Goal: Task Accomplishment & Management: Use online tool/utility

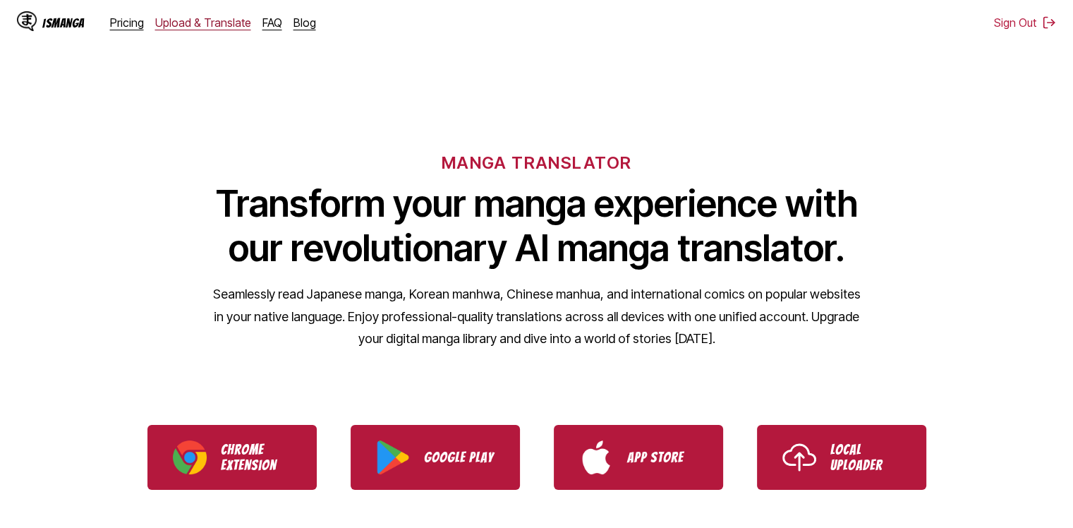
click at [212, 22] on link "Upload & Translate" at bounding box center [203, 23] width 96 height 14
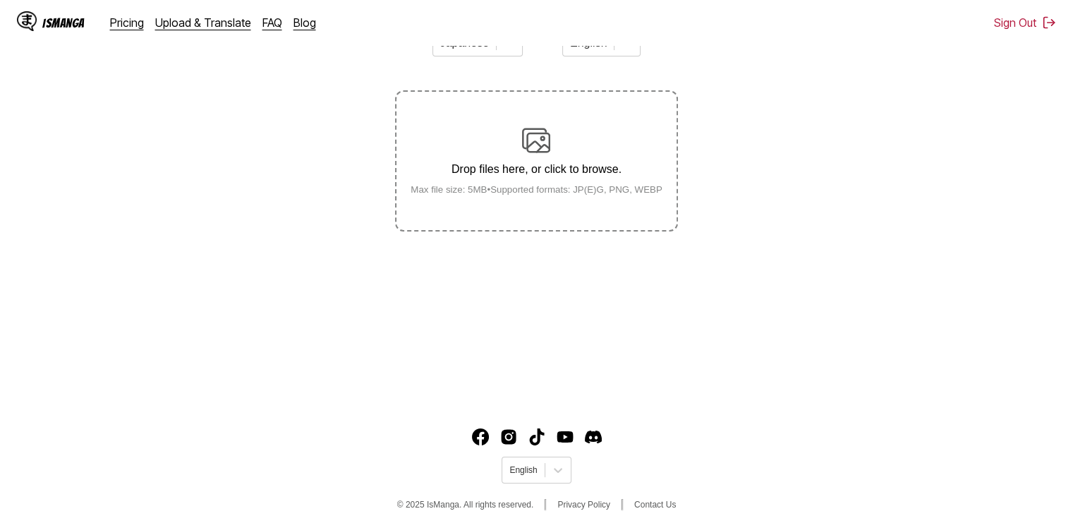
scroll to position [171, 0]
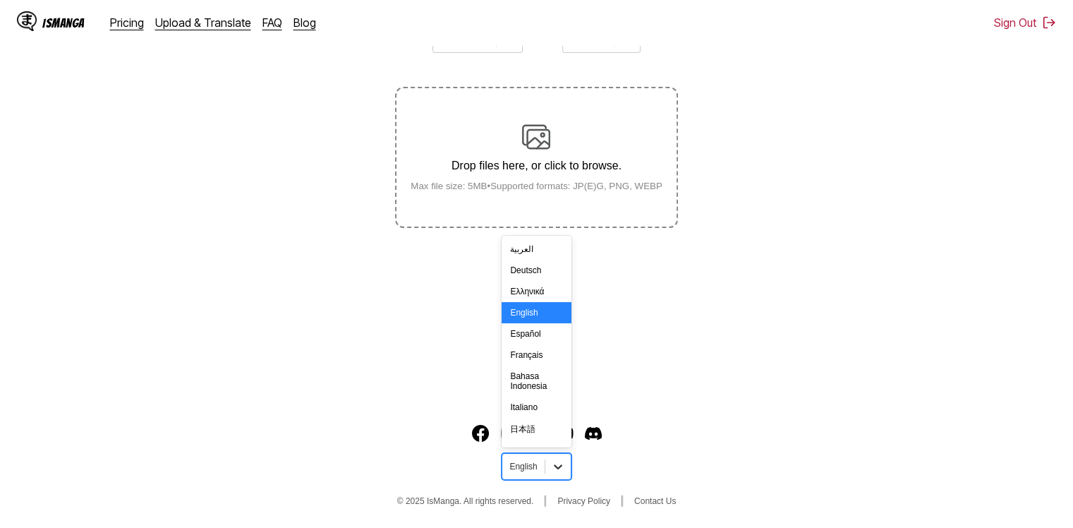
click at [545, 474] on div at bounding box center [557, 466] width 25 height 25
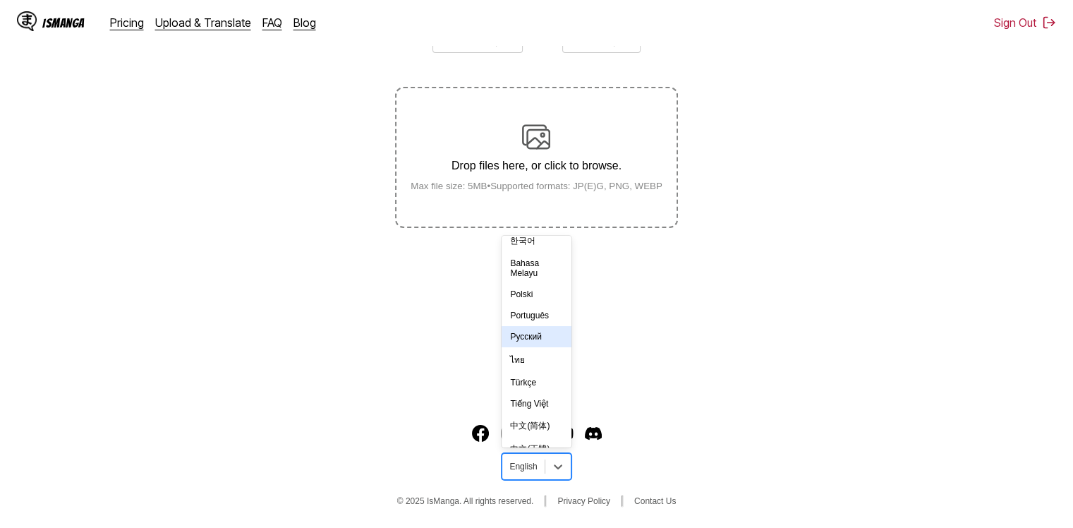
drag, startPoint x: 531, startPoint y: 356, endPoint x: 296, endPoint y: 264, distance: 252.3
click at [531, 347] on div "Русский" at bounding box center [536, 336] width 69 height 21
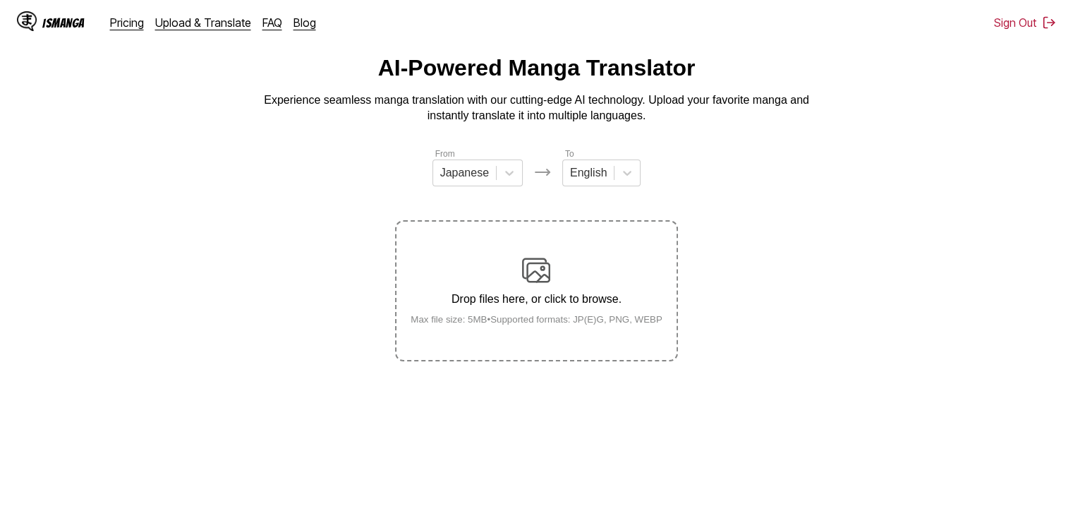
scroll to position [4, 0]
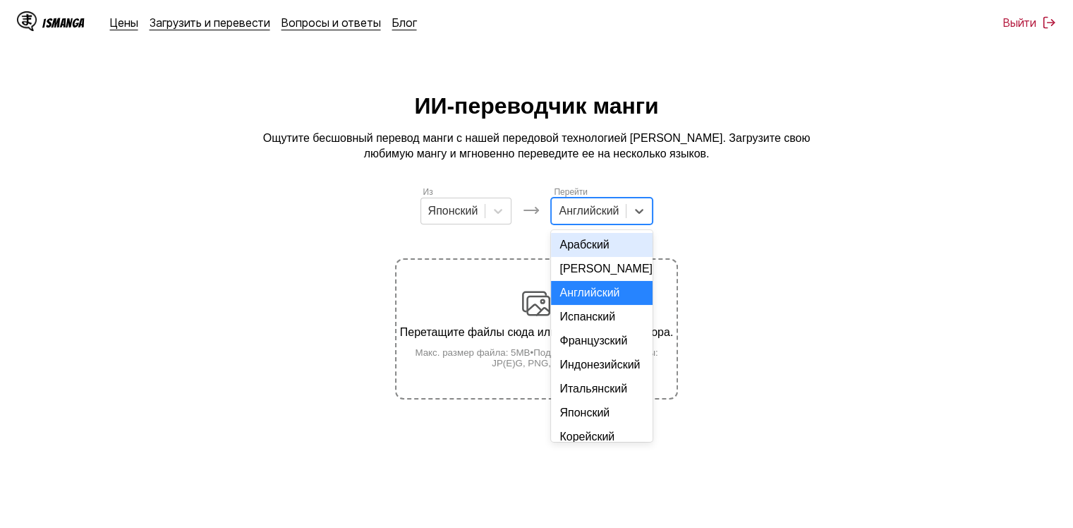
click at [604, 210] on div at bounding box center [589, 211] width 60 height 16
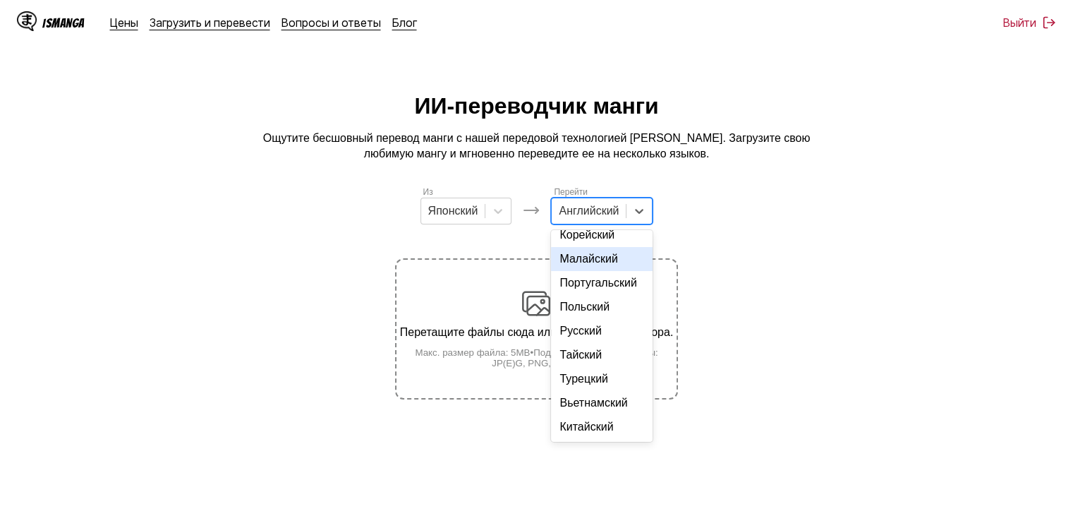
scroll to position [245, 0]
click at [569, 332] on div "Русский" at bounding box center [602, 331] width 102 height 24
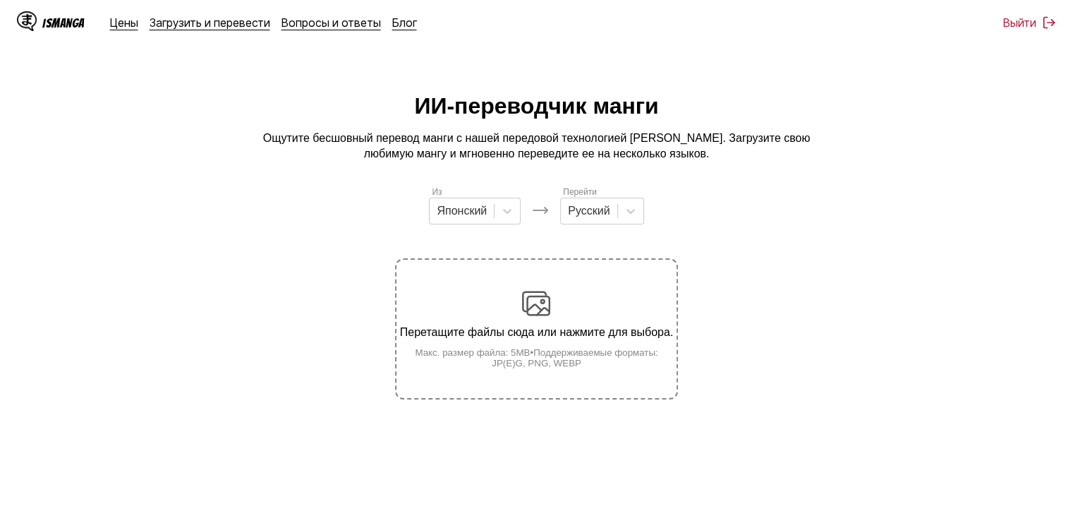
click at [495, 324] on div "Перетащите файлы сюда или нажмите для выбора. Макс. размер файла: 5MB • Поддерж…" at bounding box center [536, 328] width 279 height 79
click at [0, 0] on input "Перетащите файлы сюда или нажмите для выбора. Макс. размер файла: 5MB • Поддерж…" at bounding box center [0, 0] width 0 height 0
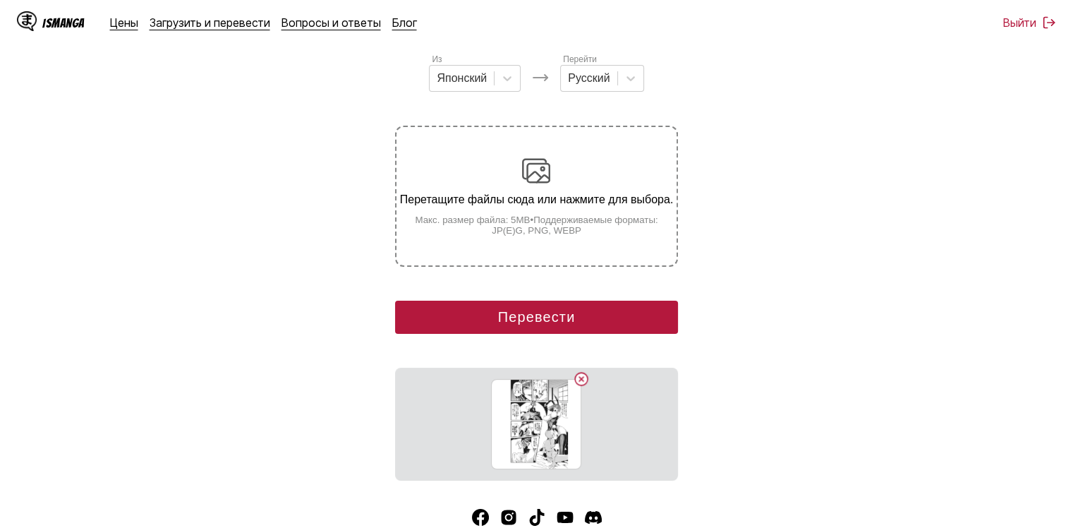
scroll to position [212, 0]
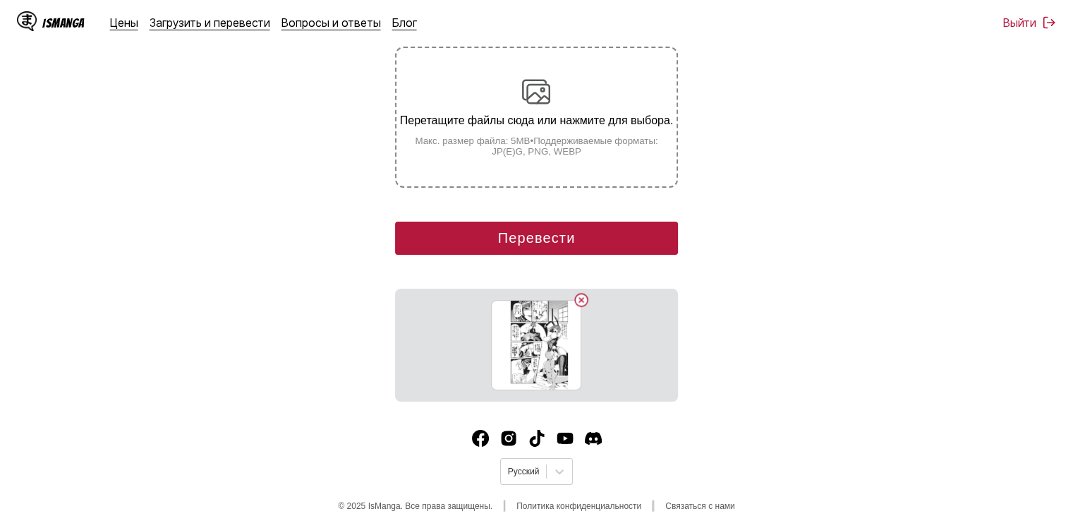
click at [515, 250] on button "Перевести" at bounding box center [536, 238] width 282 height 33
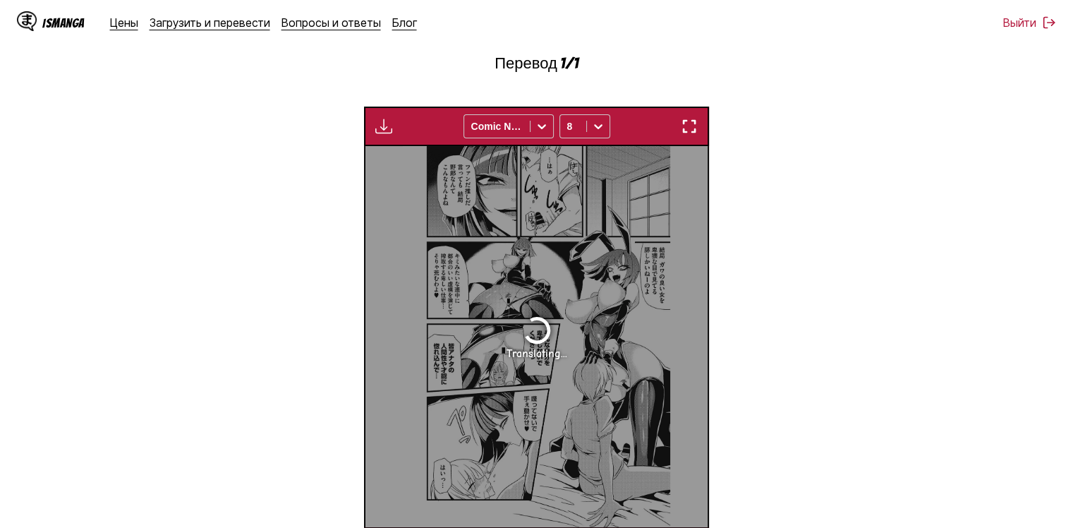
scroll to position [380, 0]
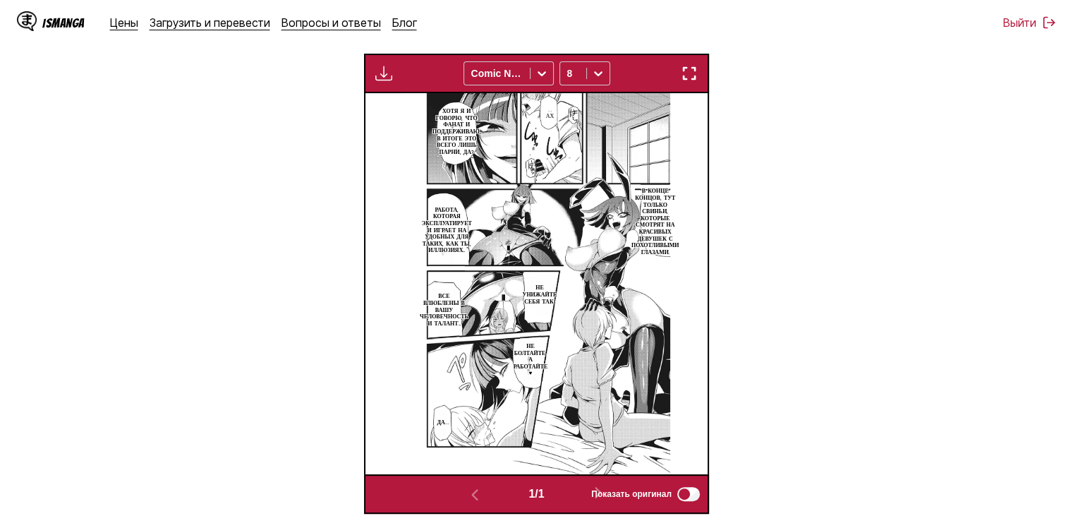
click at [539, 228] on img at bounding box center [537, 283] width 268 height 380
drag, startPoint x: 699, startPoint y: 78, endPoint x: 697, endPoint y: 132, distance: 53.7
click at [697, 78] on button "button" at bounding box center [689, 73] width 25 height 18
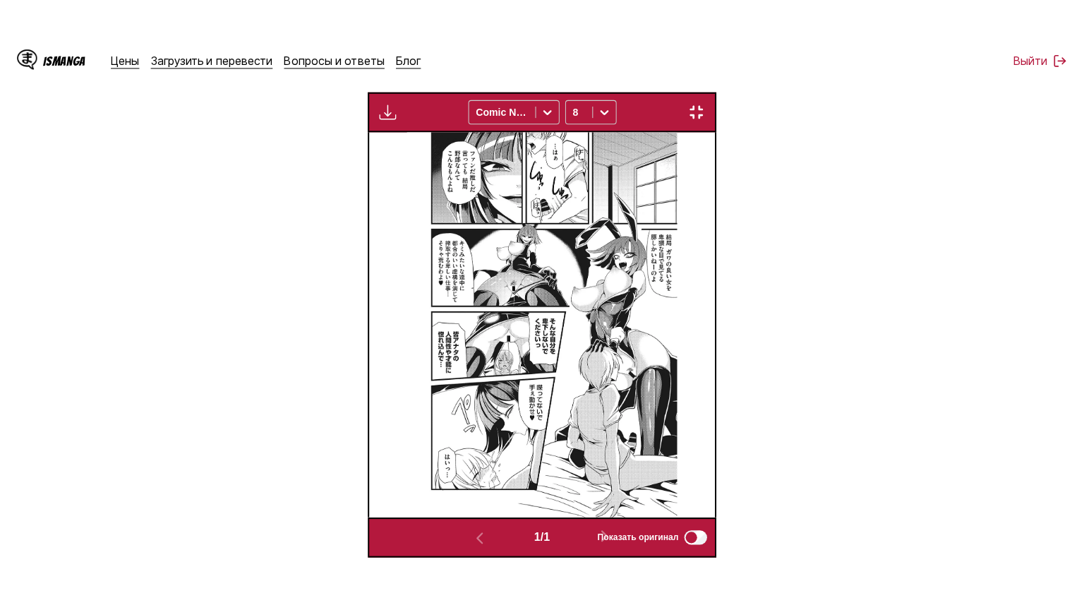
scroll to position [164, 0]
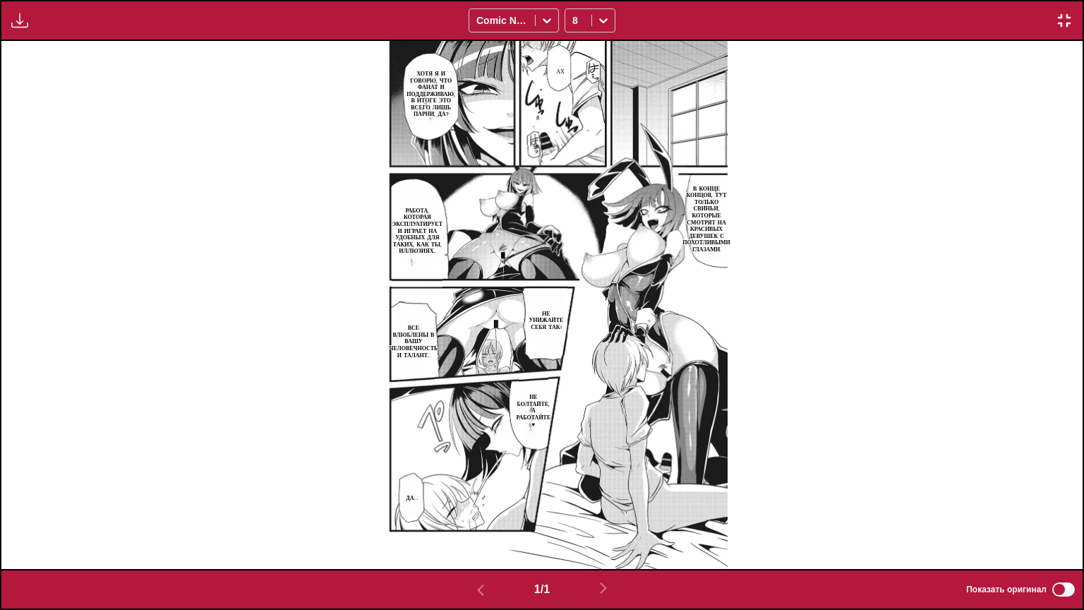
click at [403, 99] on img at bounding box center [542, 305] width 372 height 528
click at [440, 130] on section "Хотя я и говорю, что фанат и поддерживаю, в итоге это всего лишь парни, да?" at bounding box center [431, 94] width 54 height 79
click at [1083, 0] on div "Панель загрузки Скачать все Comic Neue 8" at bounding box center [542, 20] width 1084 height 41
click at [1073, 8] on div "Панель загрузки Скачать все Comic Neue 8" at bounding box center [542, 20] width 1084 height 41
click at [1068, 16] on img "button" at bounding box center [1064, 20] width 17 height 17
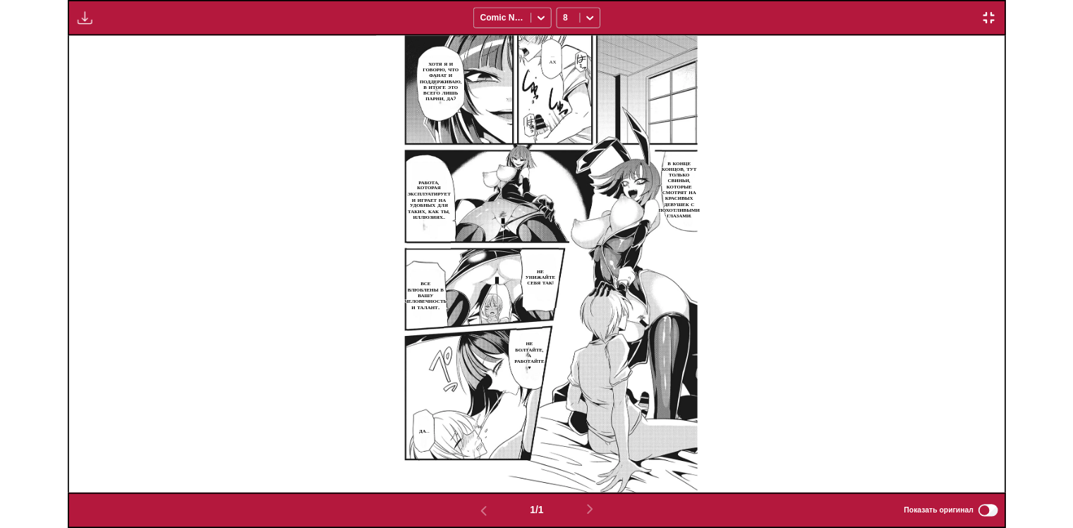
scroll to position [327, 0]
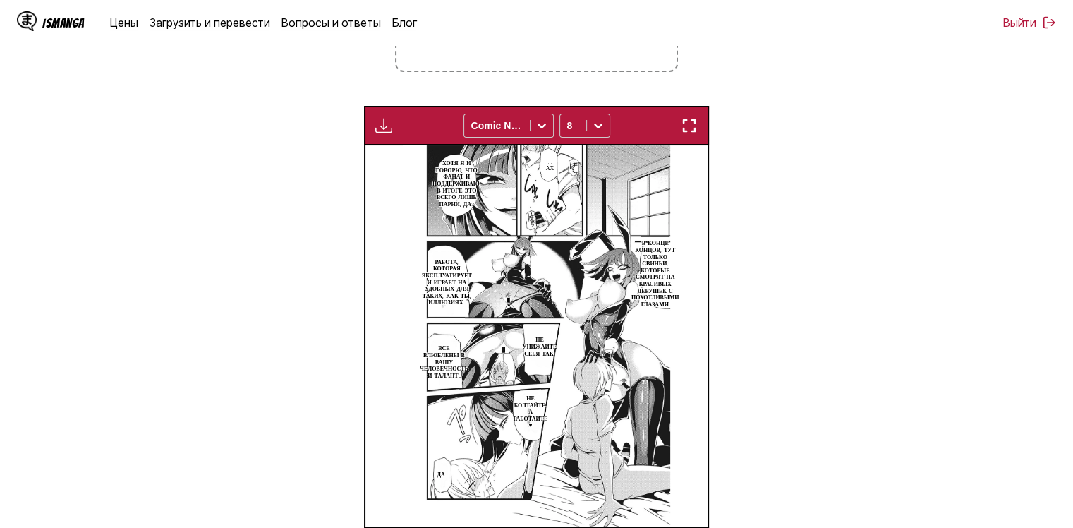
click at [387, 113] on div "Панель загрузки Скачать все Comic Neue 8" at bounding box center [536, 126] width 345 height 40
click at [380, 131] on img "button" at bounding box center [383, 125] width 17 height 17
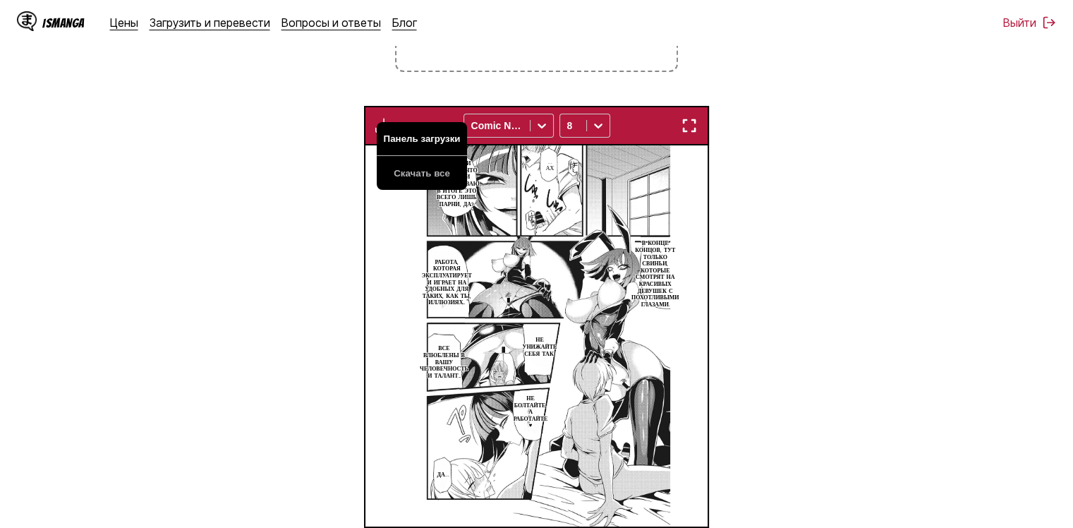
click at [410, 141] on button "Панель загрузки" at bounding box center [422, 139] width 90 height 34
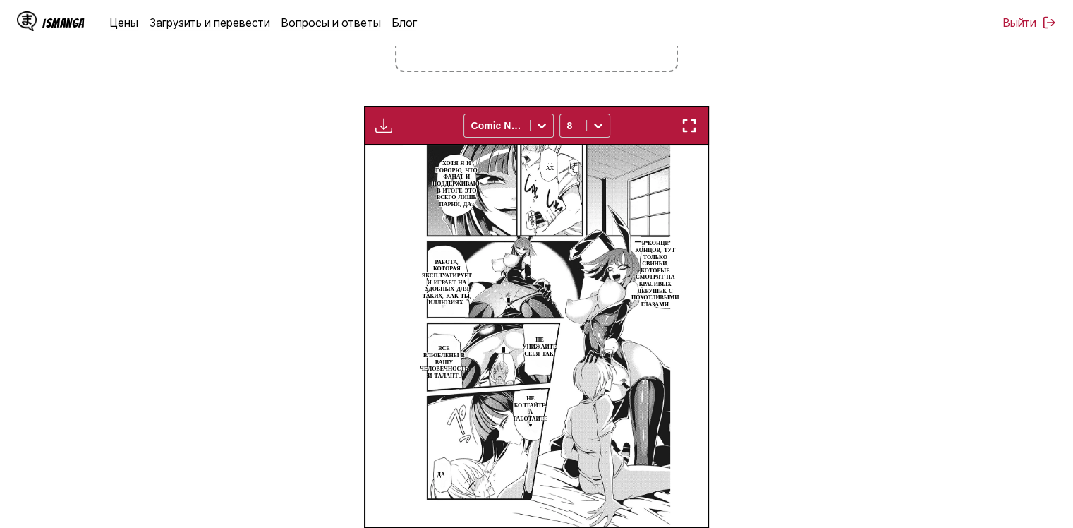
click at [378, 118] on button "button" at bounding box center [383, 125] width 25 height 18
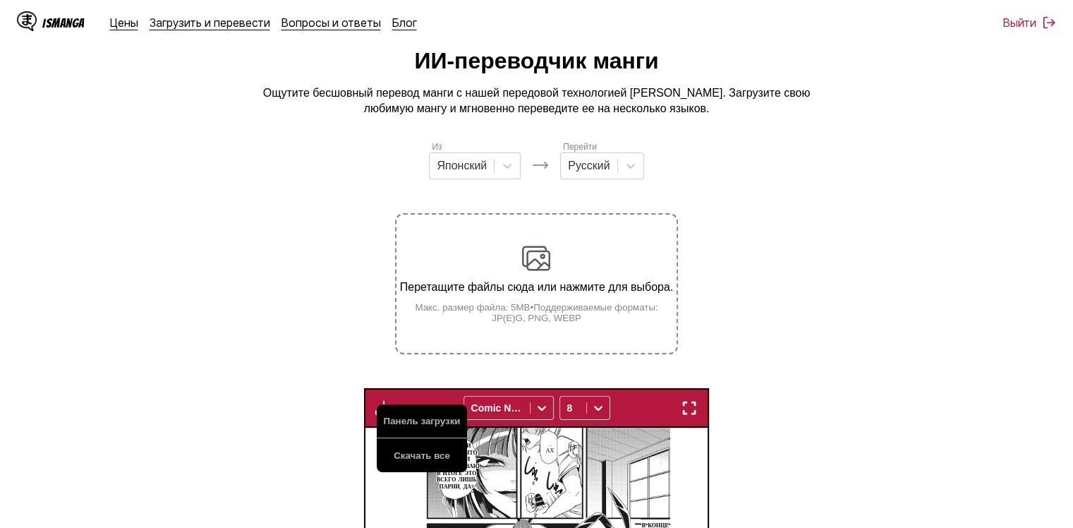
scroll to position [0, 0]
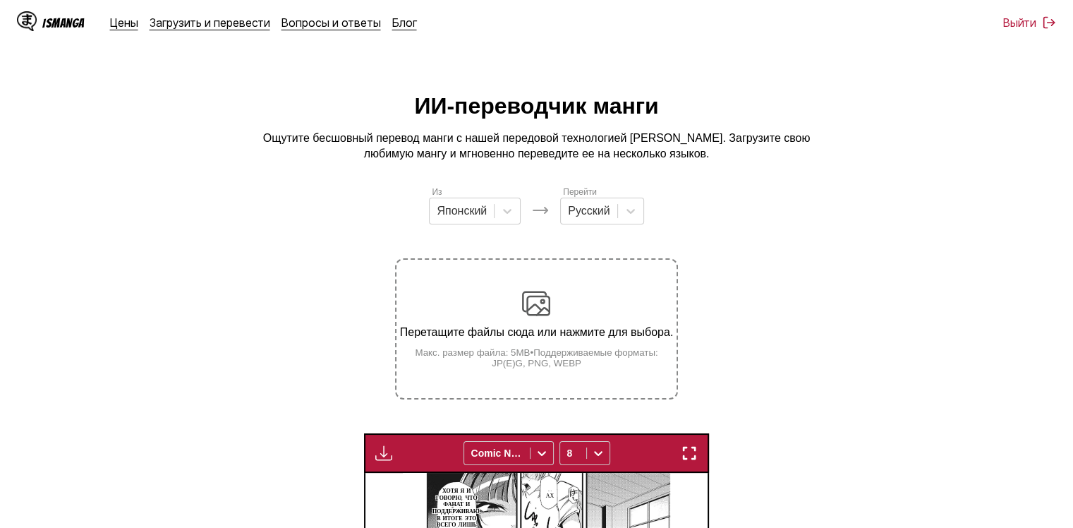
click at [553, 210] on div "Из Японский Перейти Русский" at bounding box center [536, 205] width 282 height 40
click at [566, 306] on div "Перетащите файлы сюда или нажмите для выбора. Макс. размер файла: 5MB • Поддерж…" at bounding box center [536, 328] width 279 height 79
click at [0, 0] on input "Перетащите файлы сюда или нажмите для выбора. Макс. размер файла: 5MB • Поддерж…" at bounding box center [0, 0] width 0 height 0
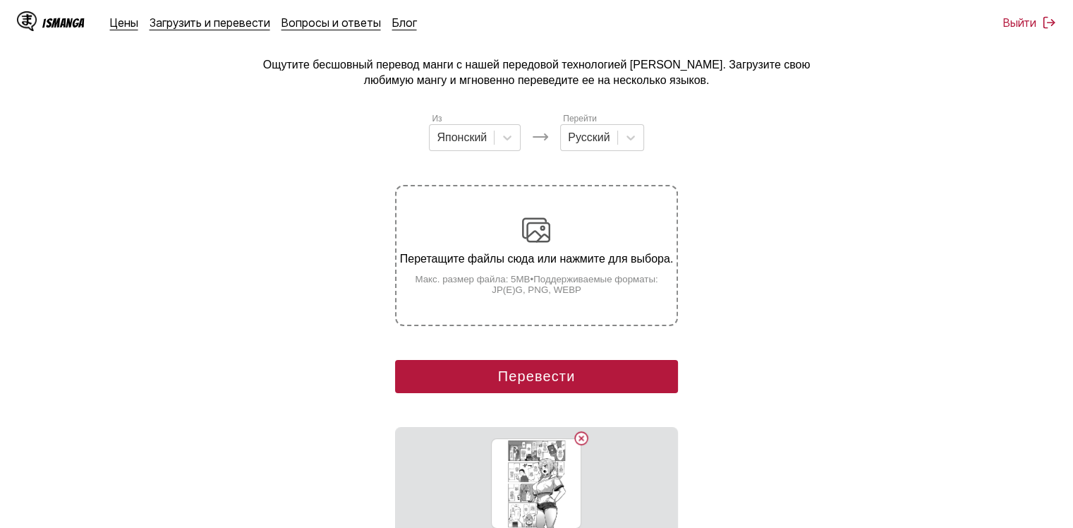
scroll to position [282, 0]
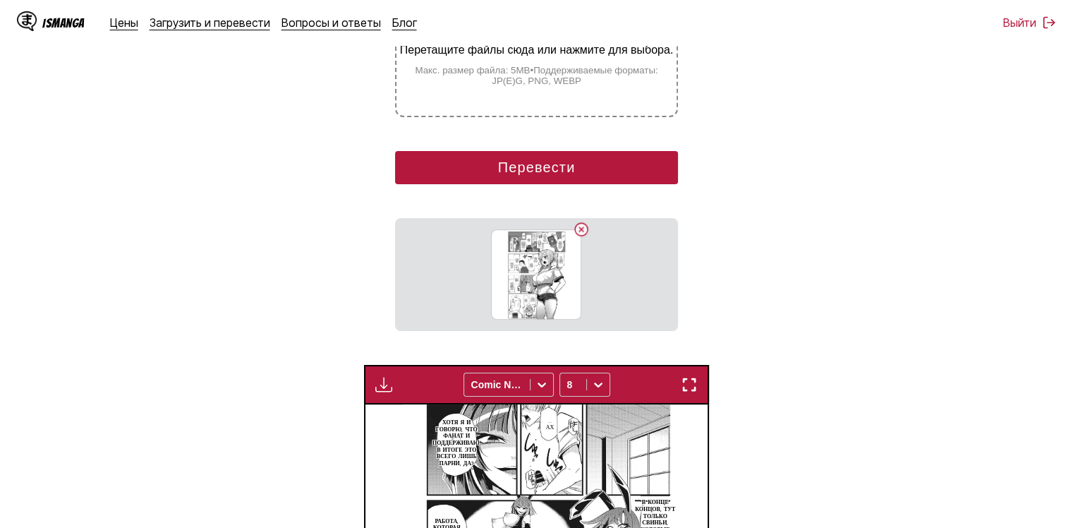
click at [485, 172] on button "Перевести" at bounding box center [536, 167] width 282 height 33
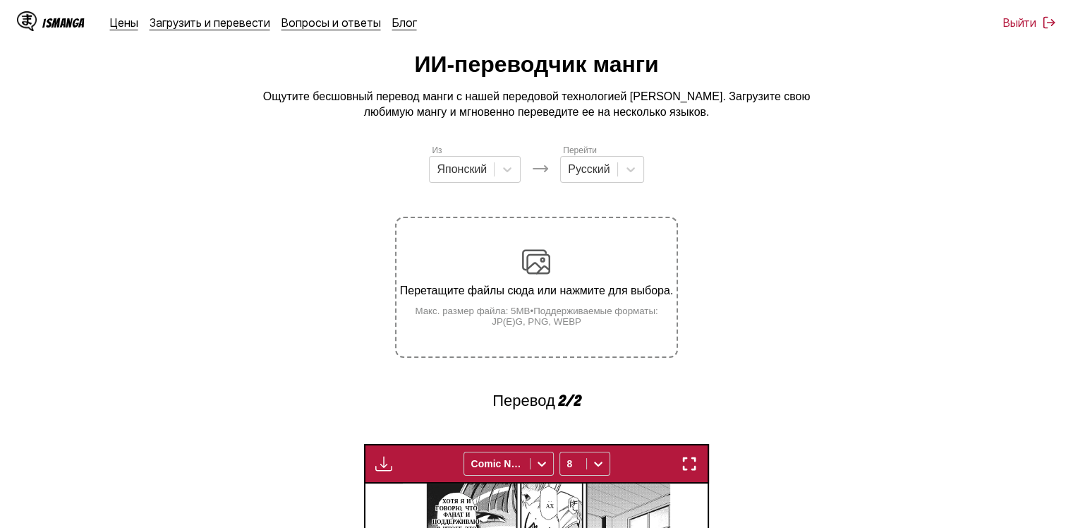
scroll to position [0, 0]
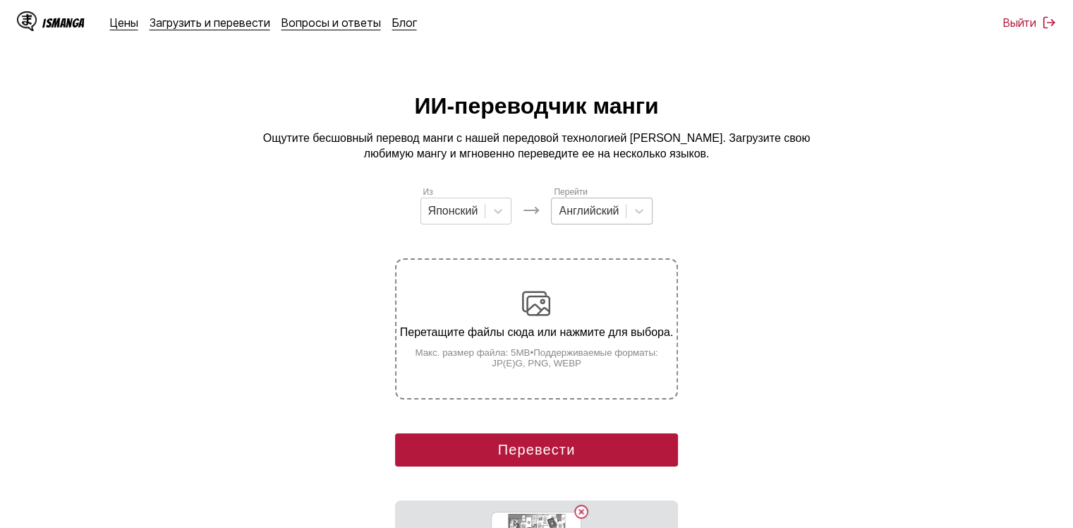
click at [583, 210] on div at bounding box center [589, 211] width 60 height 16
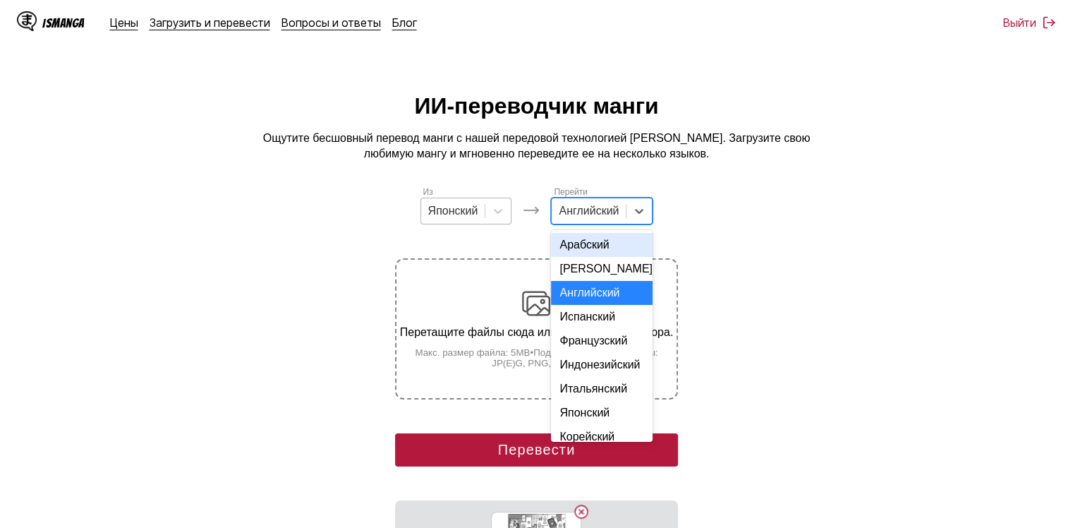
click at [469, 219] on div at bounding box center [453, 211] width 50 height 16
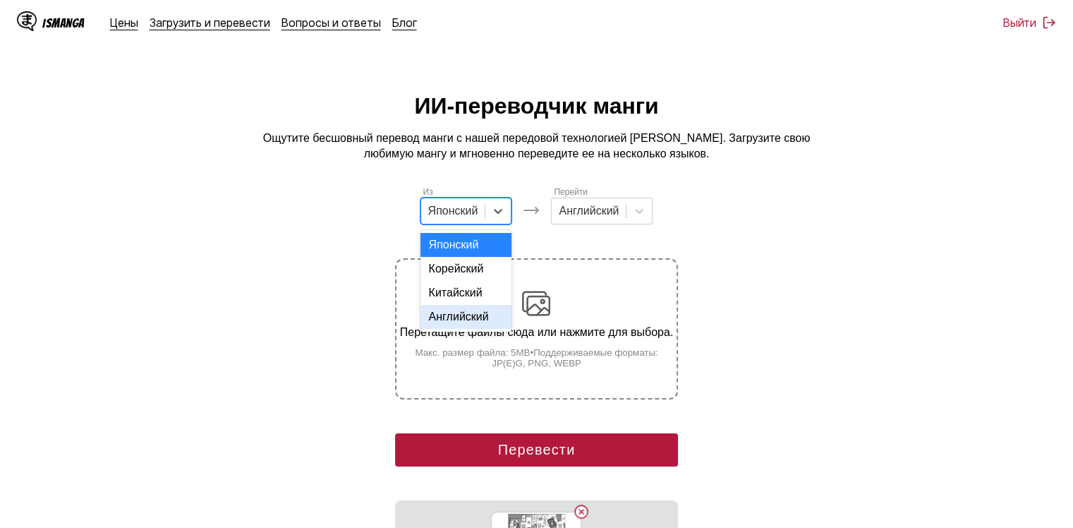
drag, startPoint x: 467, startPoint y: 337, endPoint x: 491, endPoint y: 308, distance: 37.0
click at [467, 329] on div "Английский" at bounding box center [467, 317] width 92 height 24
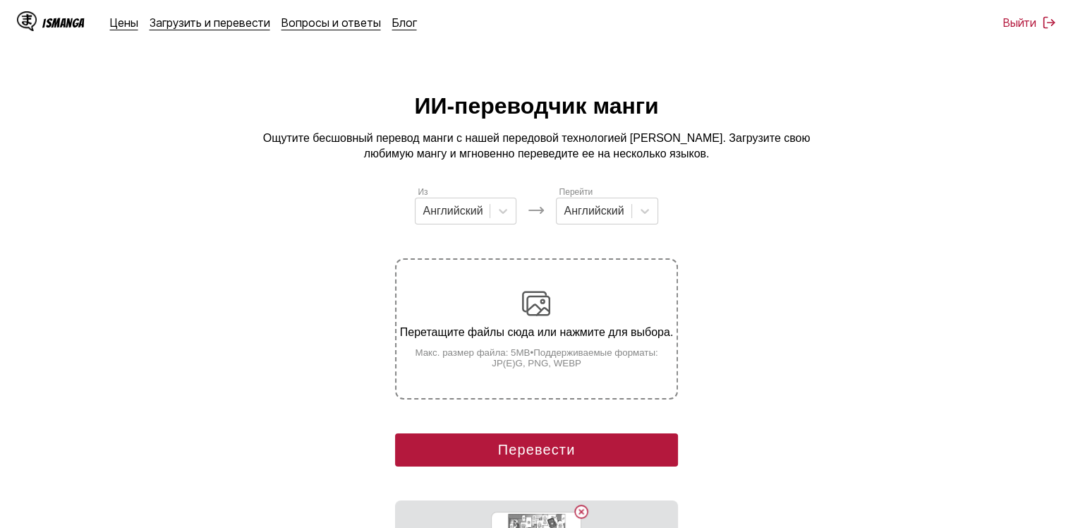
click at [586, 203] on div "Перейти Английский" at bounding box center [607, 205] width 102 height 40
drag, startPoint x: 586, startPoint y: 212, endPoint x: 577, endPoint y: 217, distance: 10.8
click at [577, 217] on div at bounding box center [594, 211] width 60 height 16
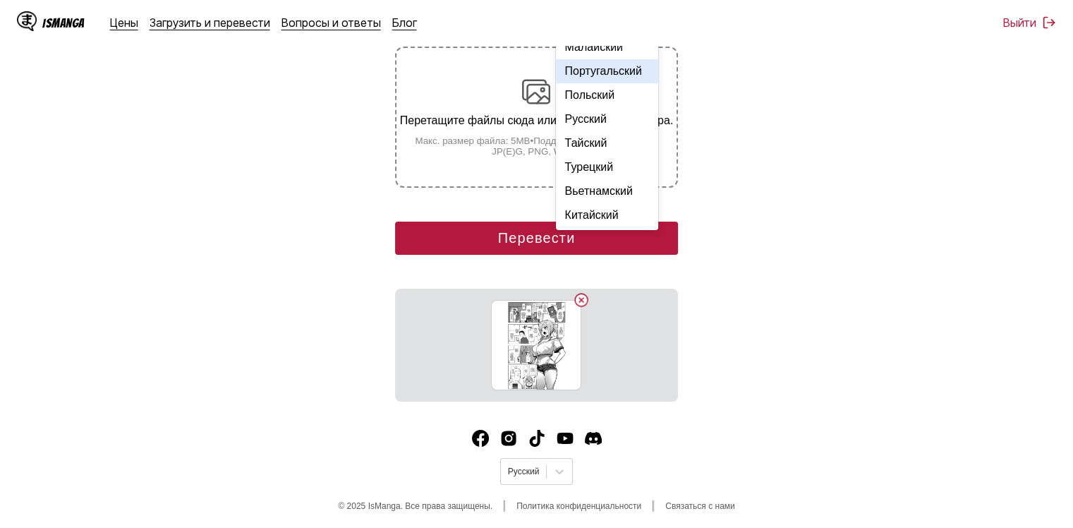
scroll to position [245, 0]
click at [590, 123] on div "Русский" at bounding box center [607, 119] width 102 height 24
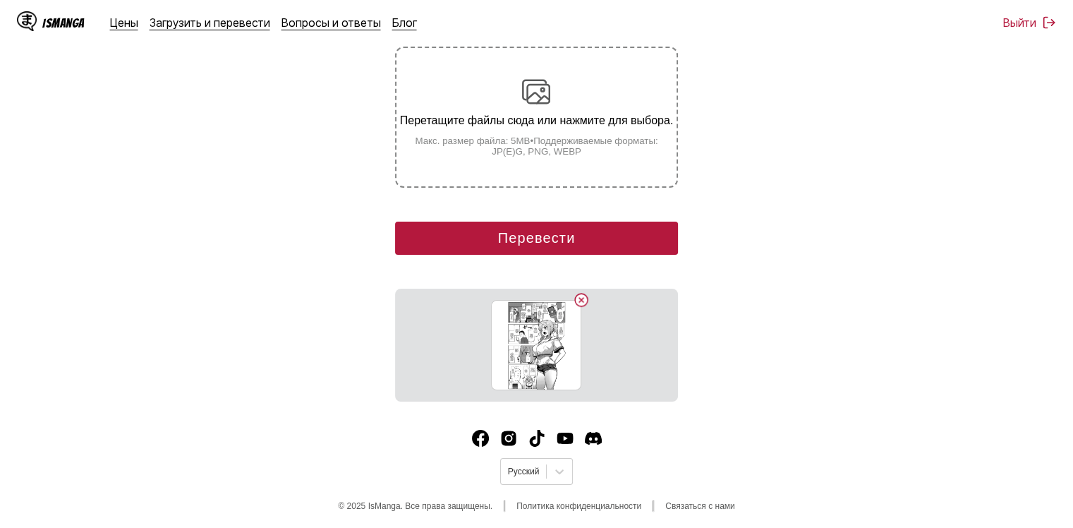
click at [570, 226] on button "Перевести" at bounding box center [536, 238] width 282 height 33
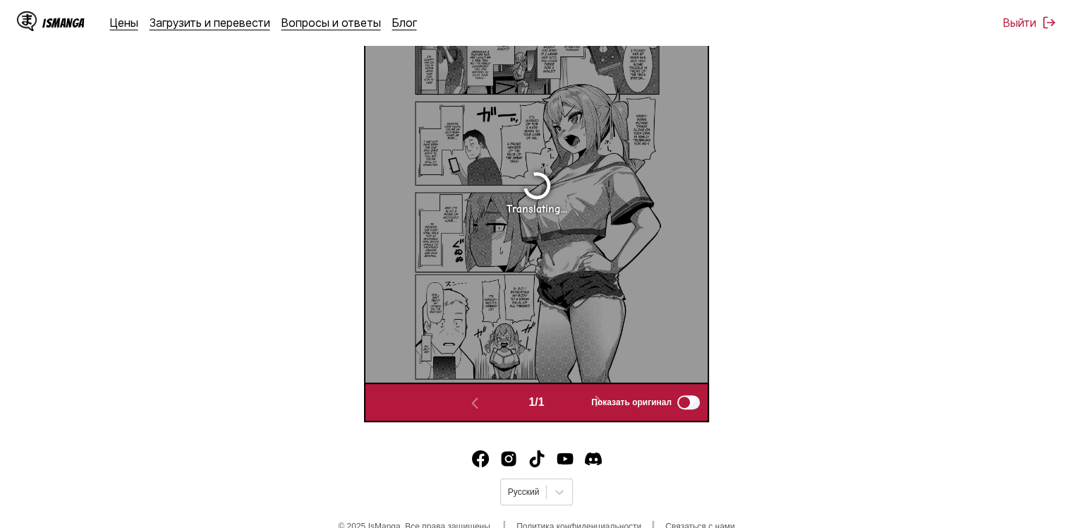
scroll to position [409, 0]
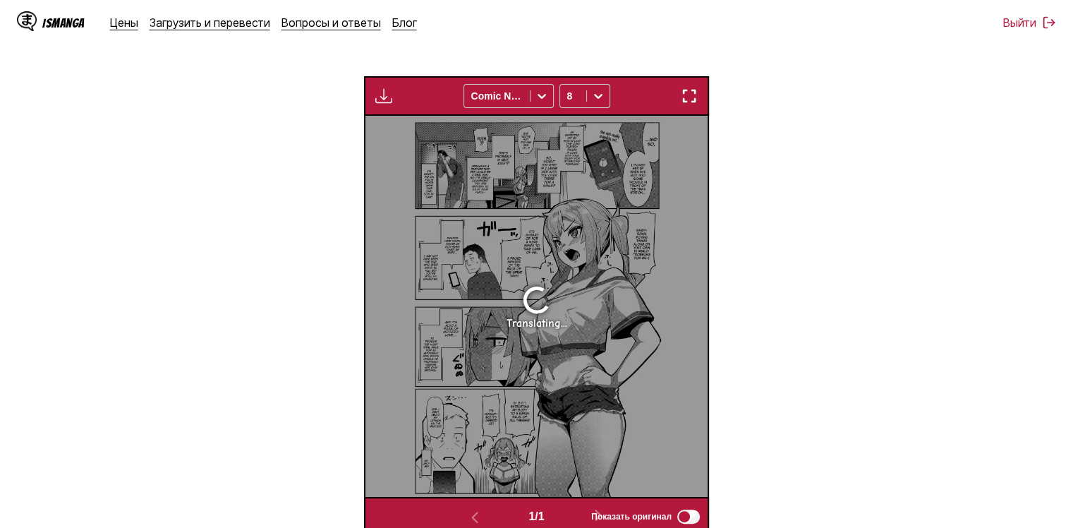
click at [687, 98] on img "button" at bounding box center [689, 96] width 17 height 17
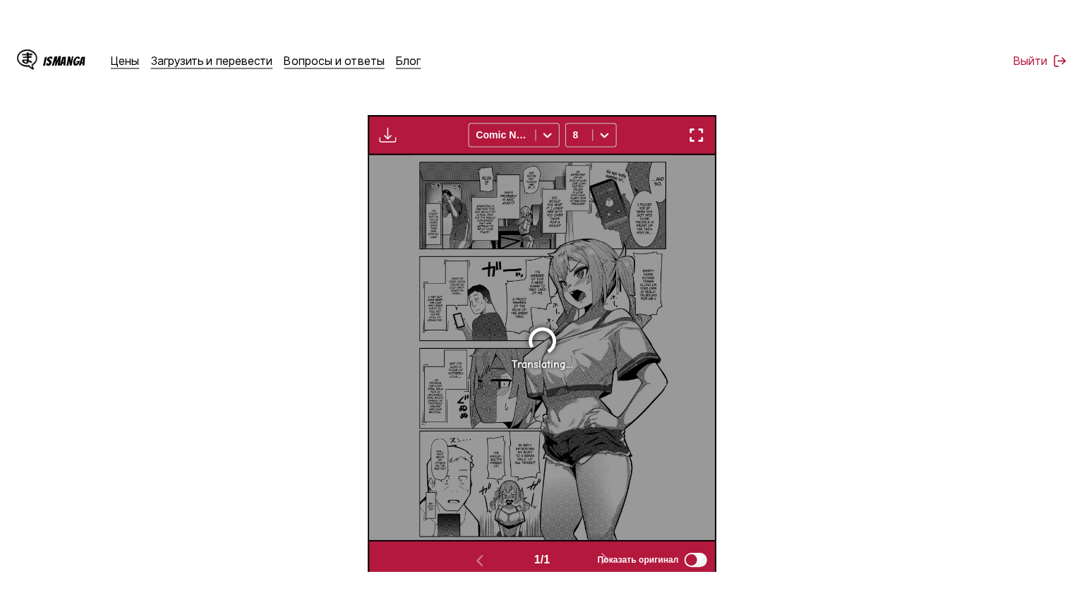
scroll to position [164, 0]
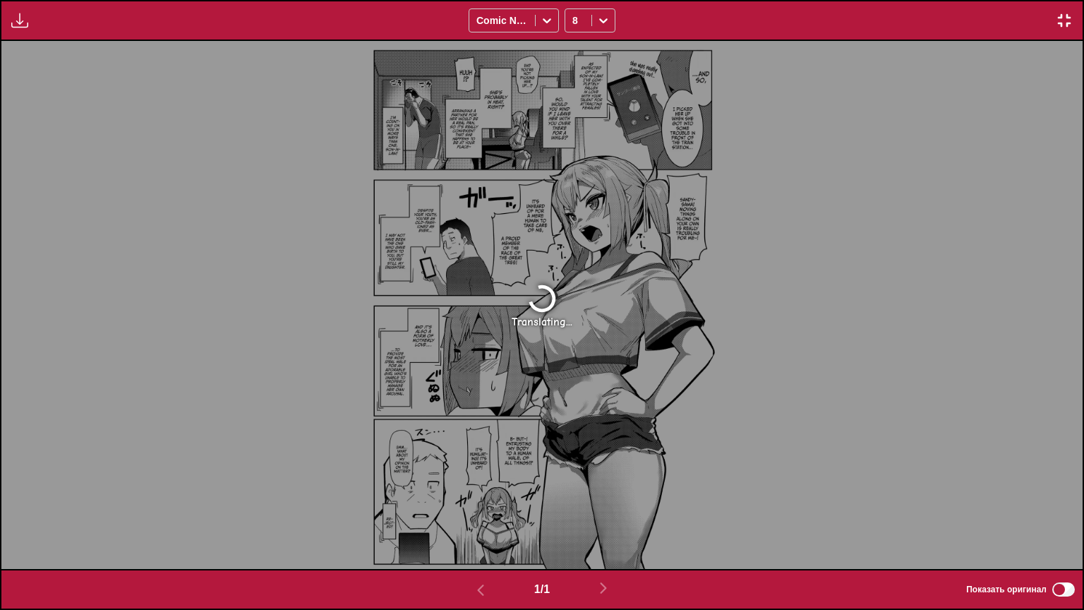
click at [525, 181] on div "Translating..." at bounding box center [541, 305] width 1081 height 528
click at [1060, 22] on img "button" at bounding box center [1064, 20] width 17 height 17
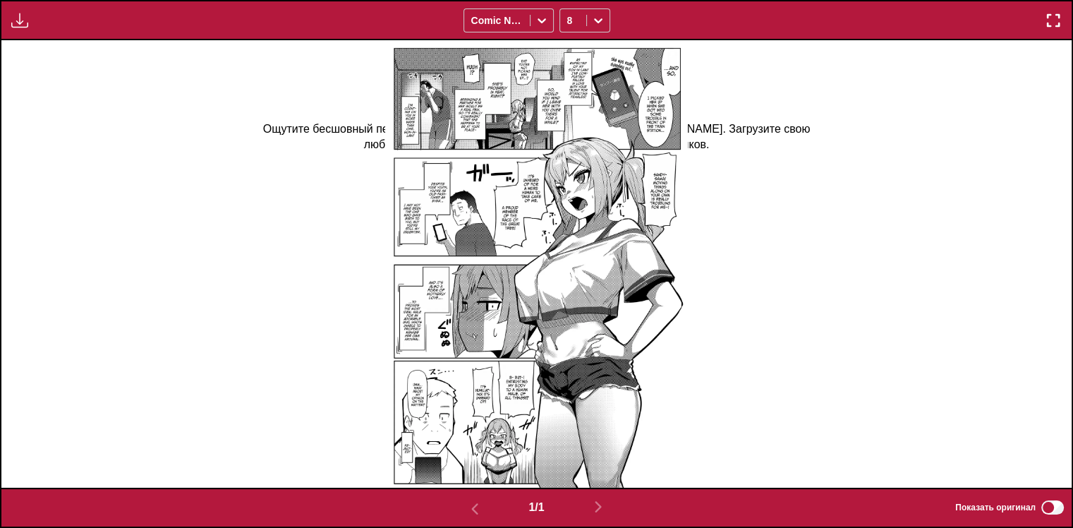
scroll to position [5, 0]
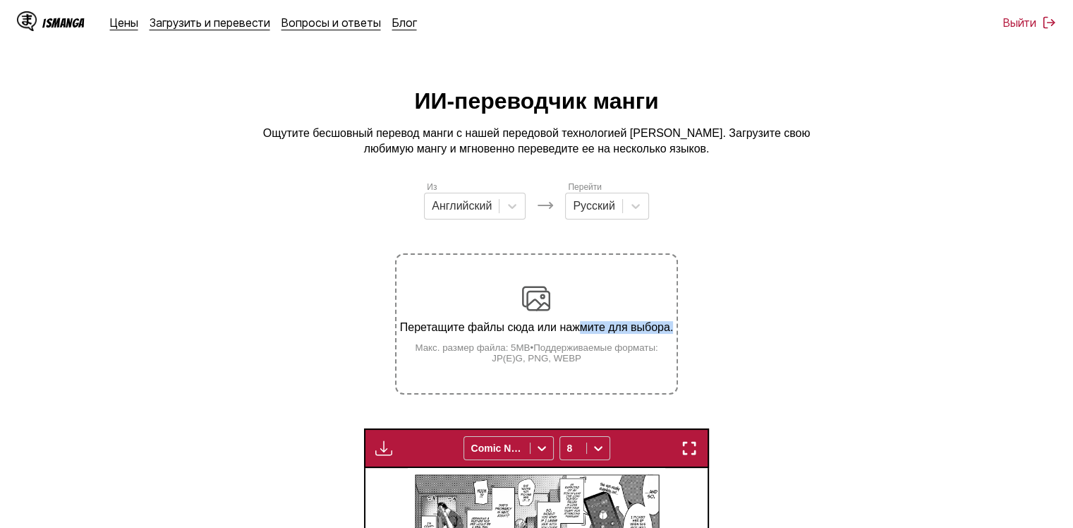
drag, startPoint x: 580, startPoint y: 336, endPoint x: 745, endPoint y: 296, distance: 169.8
click at [779, 330] on section "Из Английский Перейти Русский Перетащите файлы сюда или нажмите для выбора. Мак…" at bounding box center [536, 534] width 1051 height 708
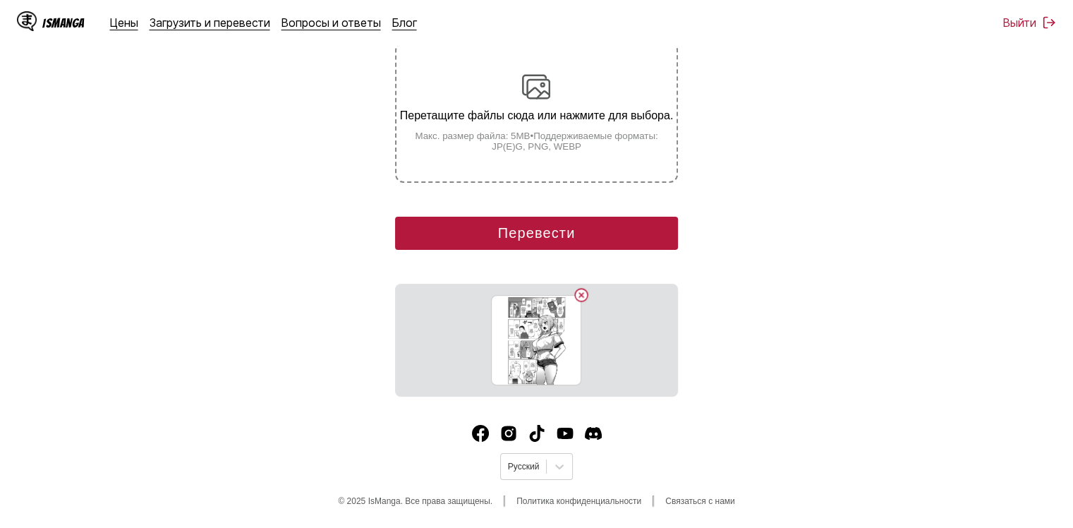
click at [493, 231] on button "Перевести" at bounding box center [536, 233] width 282 height 33
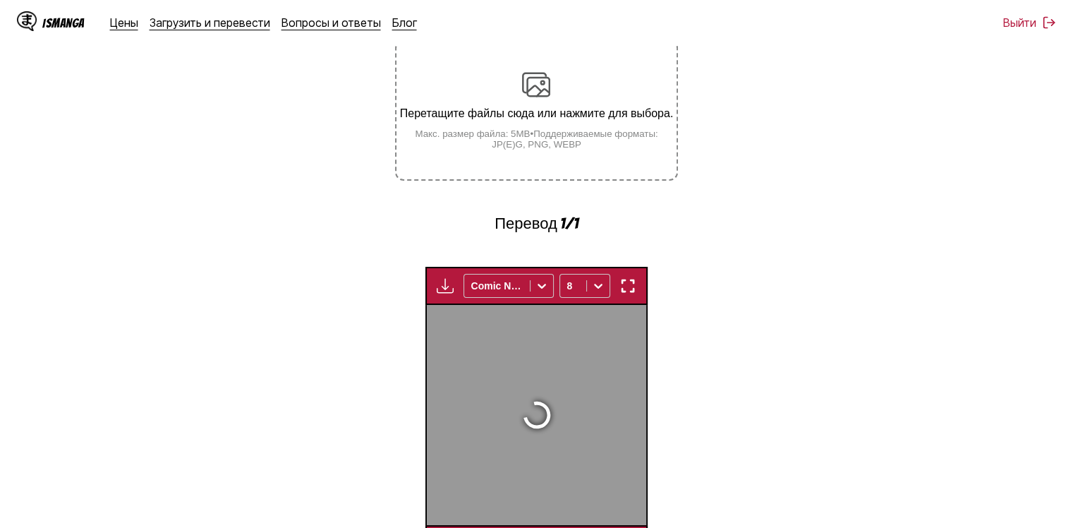
scroll to position [380, 0]
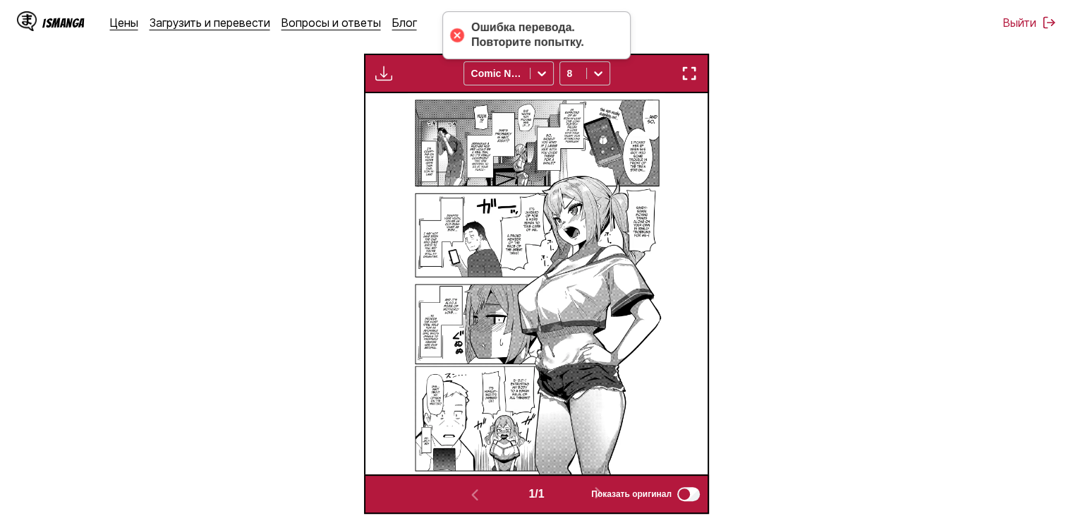
click at [497, 175] on img at bounding box center [536, 283] width 257 height 380
click at [690, 82] on img "button" at bounding box center [689, 73] width 17 height 17
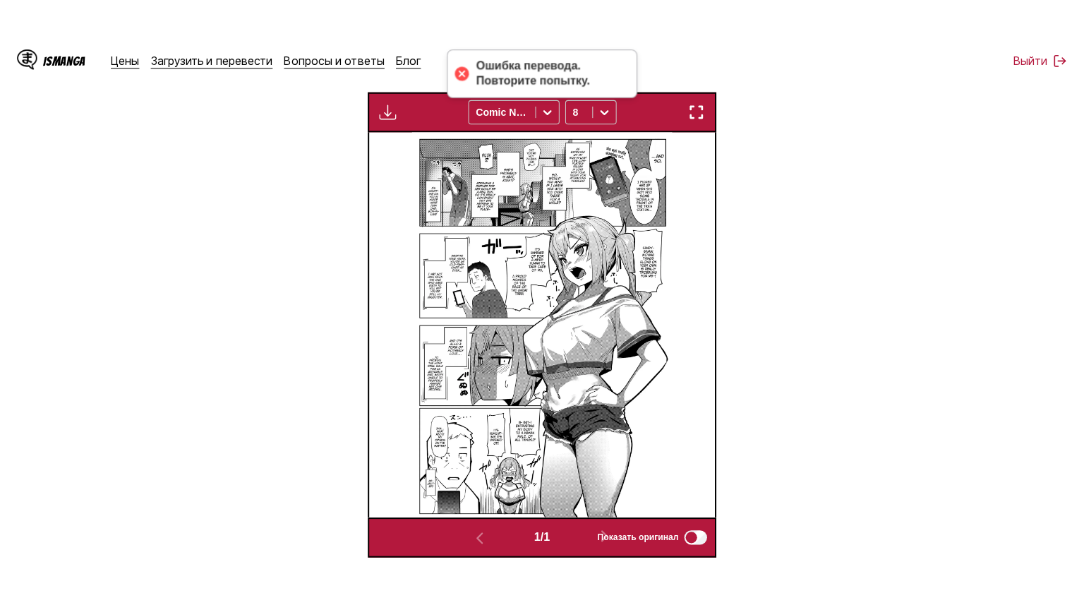
scroll to position [164, 0]
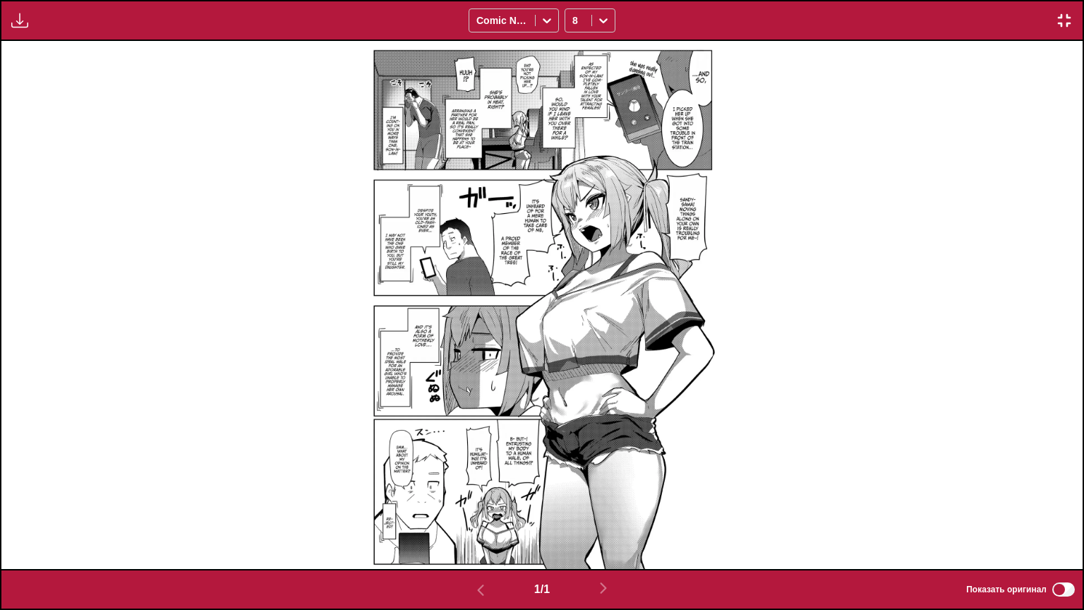
click at [1073, 0] on div "Панель загрузки Скачать все Comic Neue 8" at bounding box center [542, 20] width 1084 height 41
click at [1065, 12] on img "button" at bounding box center [1064, 20] width 17 height 17
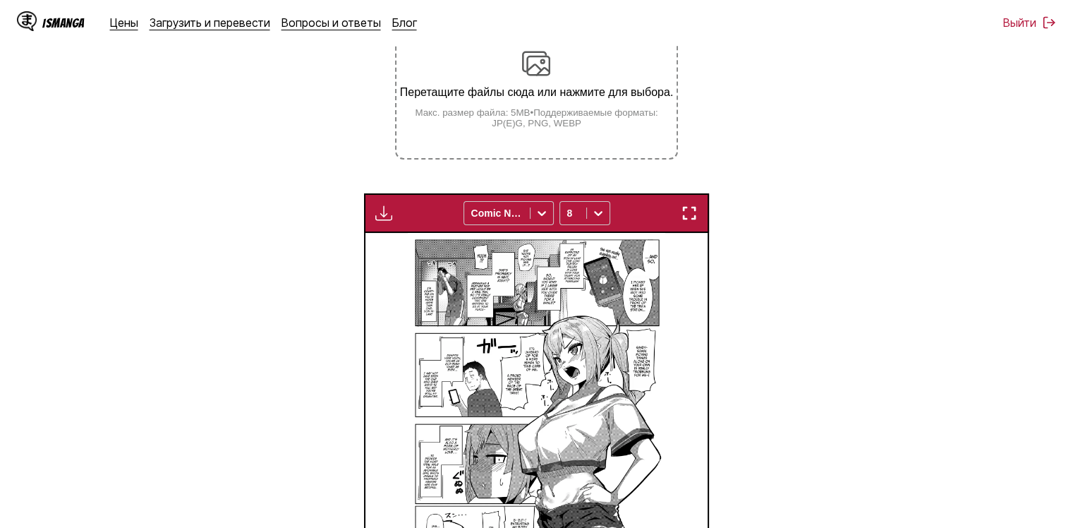
scroll to position [45, 0]
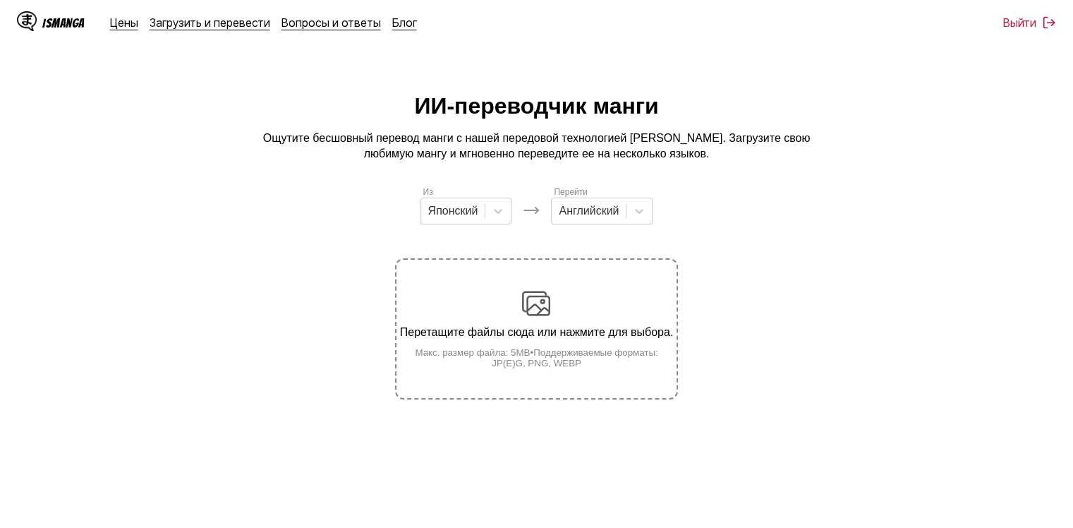
click at [512, 254] on div "Из Японский Перейти Английский Перетащите файлы сюда или нажмите для выбора. Ма…" at bounding box center [536, 292] width 282 height 215
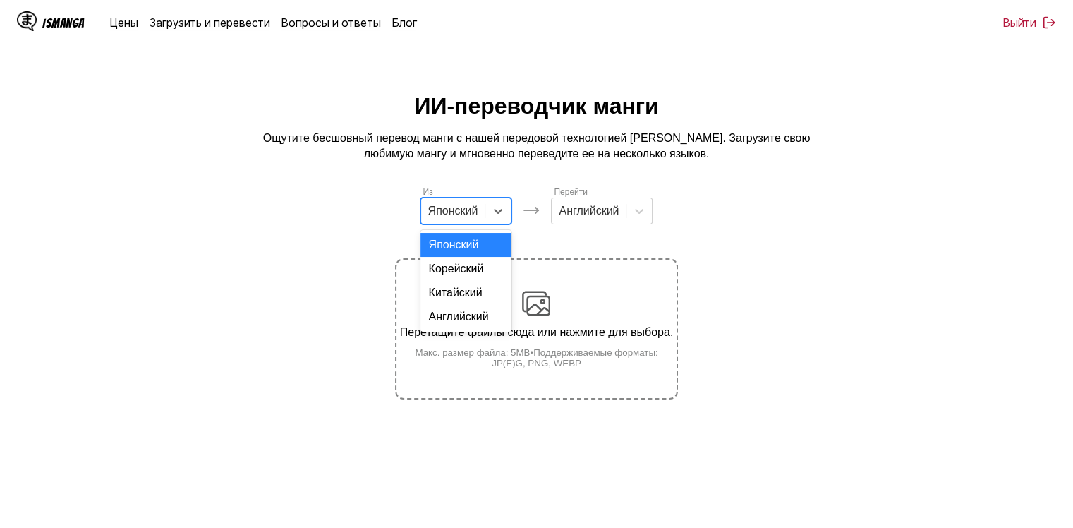
click at [480, 209] on div "Японский" at bounding box center [453, 210] width 64 height 21
drag, startPoint x: 462, startPoint y: 324, endPoint x: 543, endPoint y: 263, distance: 101.8
click at [464, 324] on div "Английский" at bounding box center [467, 317] width 92 height 24
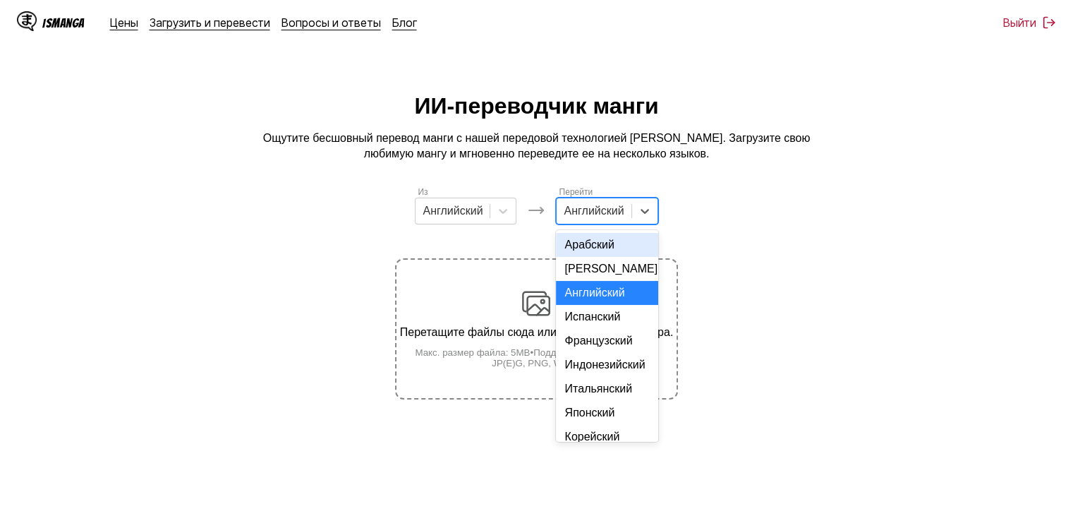
click at [601, 213] on div at bounding box center [594, 211] width 60 height 16
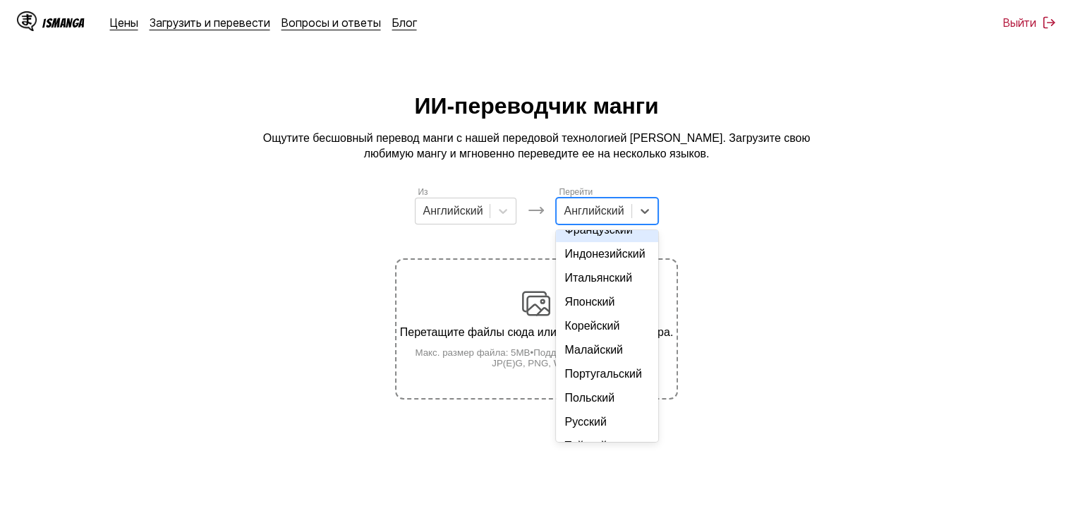
scroll to position [141, 0]
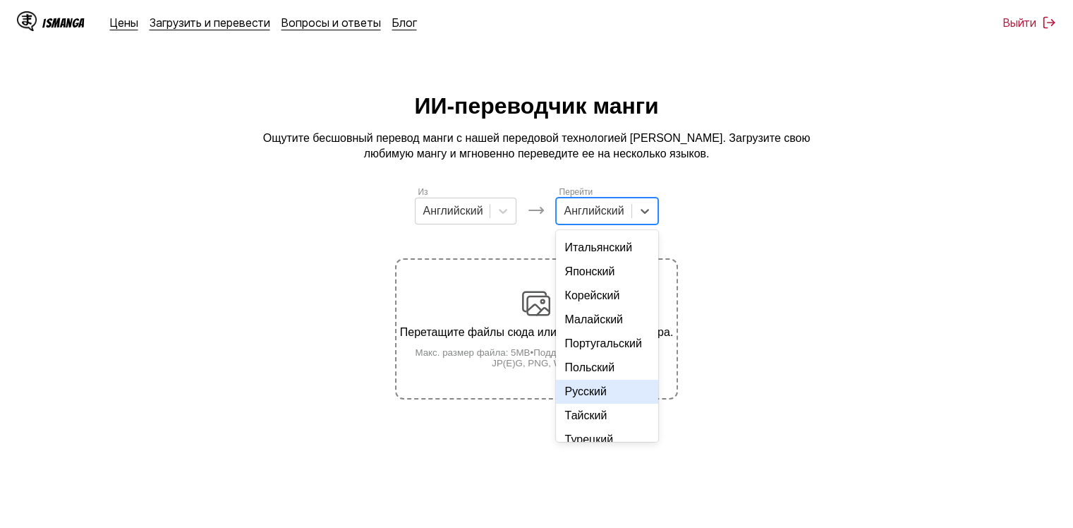
click at [584, 404] on div "Русский" at bounding box center [607, 392] width 102 height 24
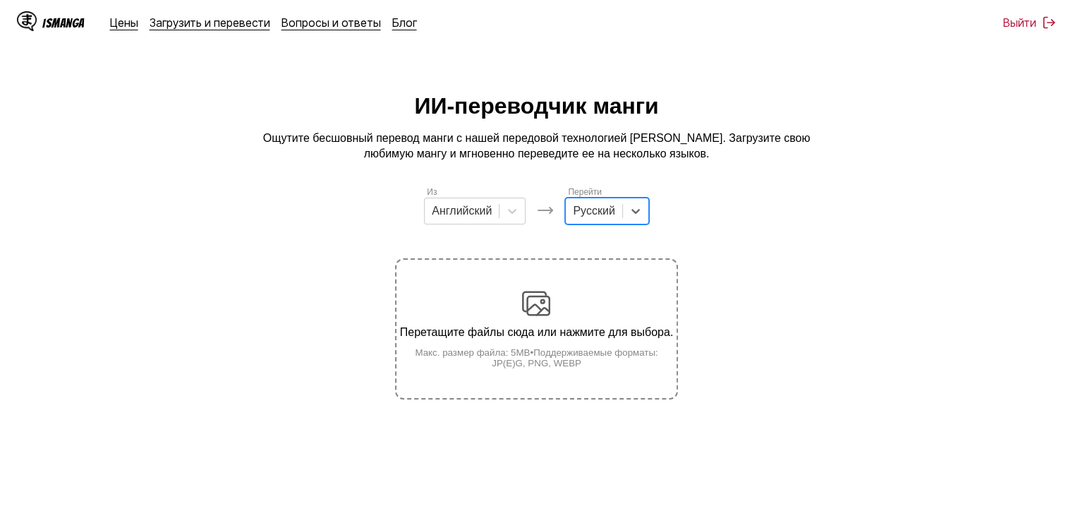
click at [486, 330] on p "Перетащите файлы сюда или нажмите для выбора." at bounding box center [536, 332] width 279 height 13
click at [0, 0] on input "Перетащите файлы сюда или нажмите для выбора. Макс. размер файла: 5MB • Поддерж…" at bounding box center [0, 0] width 0 height 0
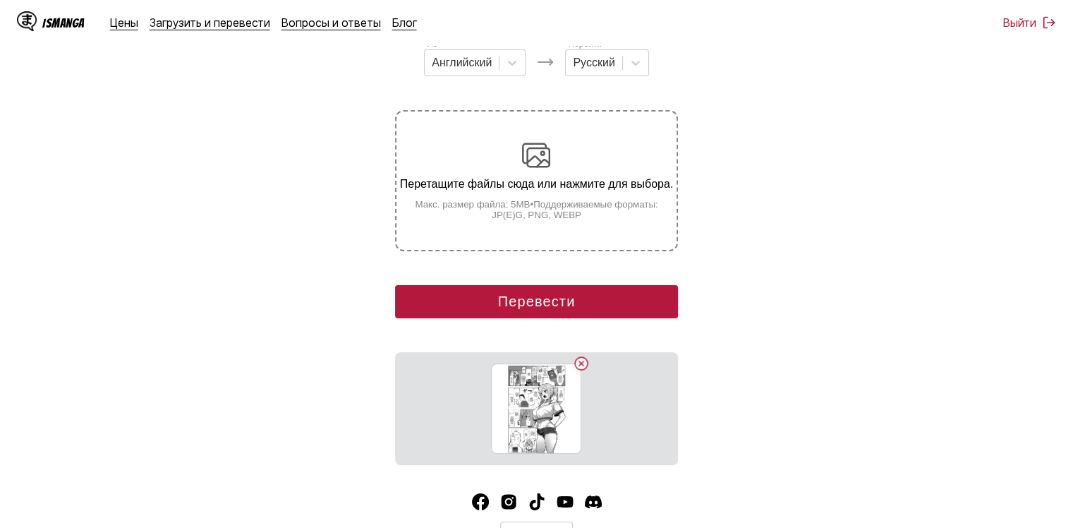
click at [526, 313] on button "Перевести" at bounding box center [536, 301] width 282 height 33
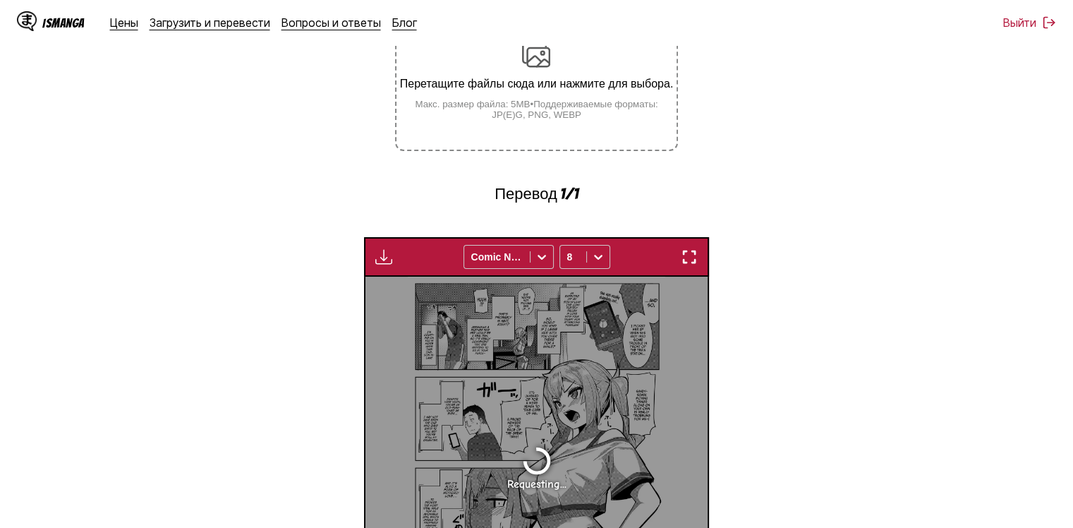
scroll to position [450, 0]
